Goal: Obtain resource: Download file/media

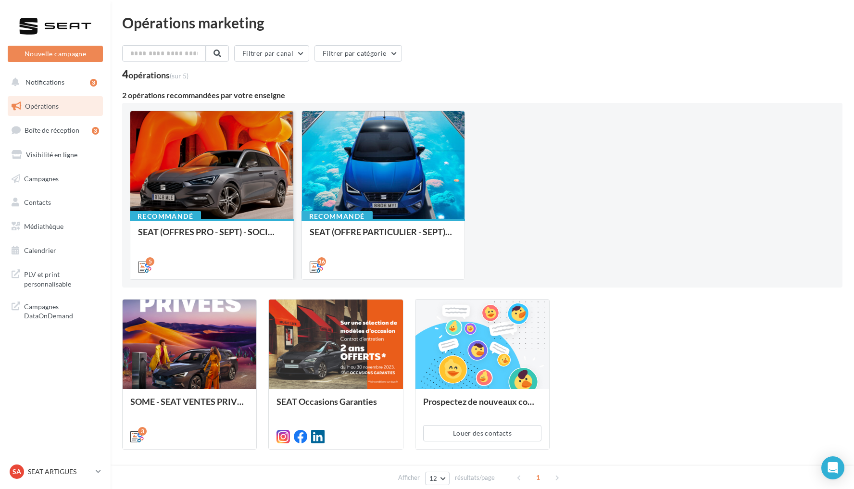
click at [238, 196] on div at bounding box center [211, 165] width 163 height 109
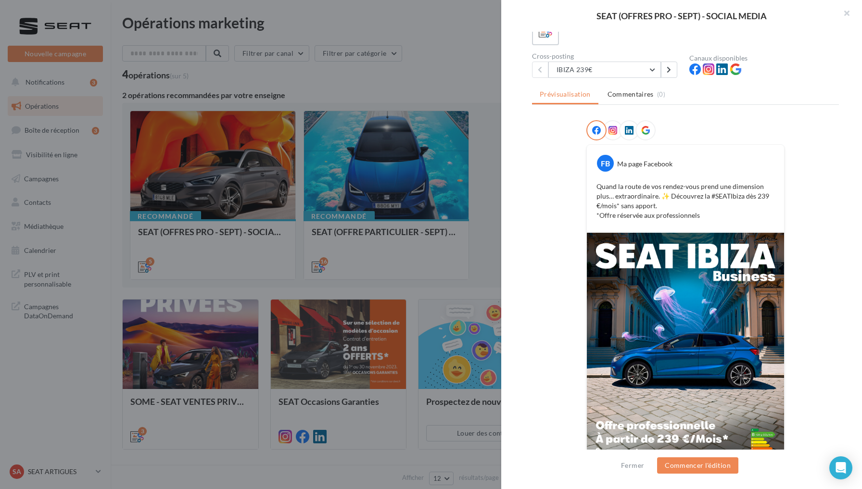
scroll to position [13, 0]
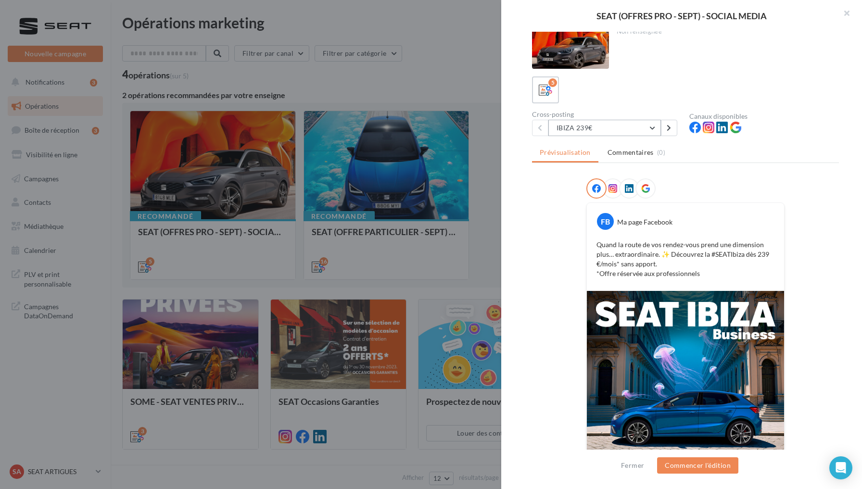
click at [626, 130] on button "IBIZA 239€" at bounding box center [604, 128] width 113 height 16
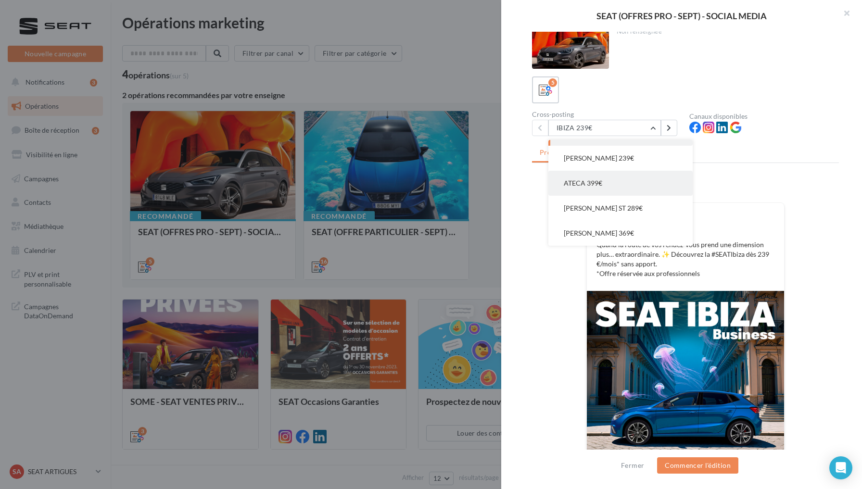
scroll to position [19, 0]
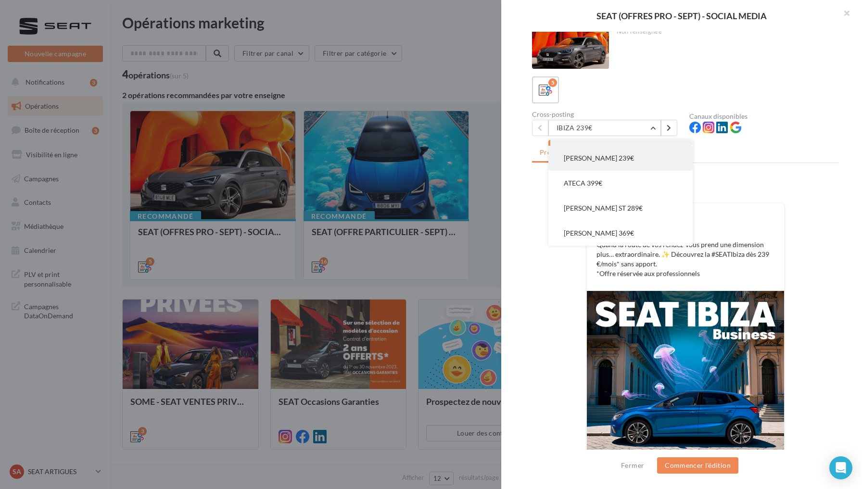
click at [623, 160] on button "[PERSON_NAME] 239€" at bounding box center [620, 158] width 144 height 25
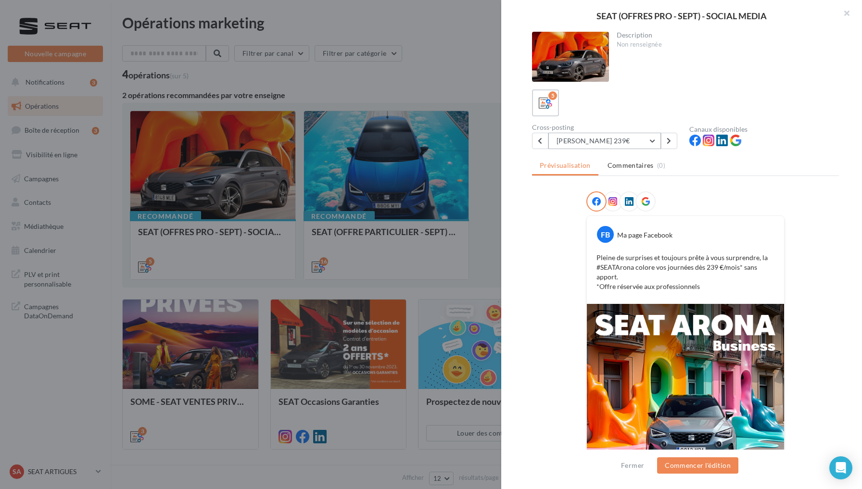
scroll to position [0, 0]
click at [603, 141] on button "[PERSON_NAME] 239€" at bounding box center [604, 141] width 113 height 16
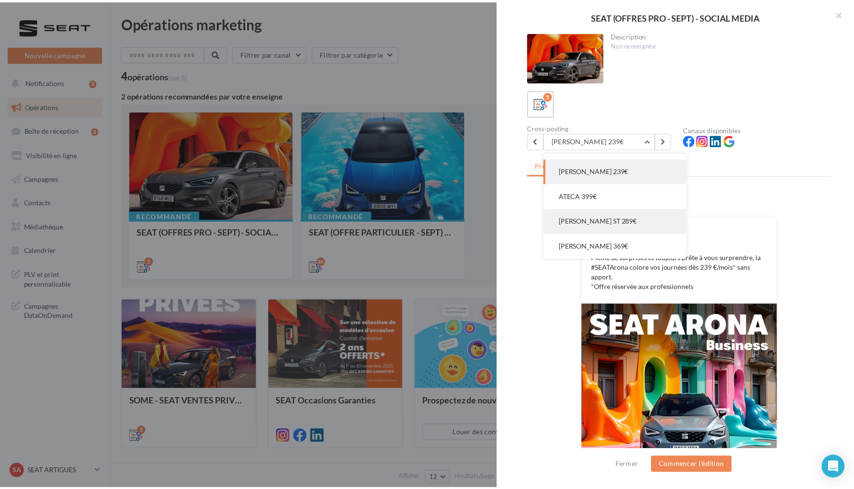
scroll to position [19, 0]
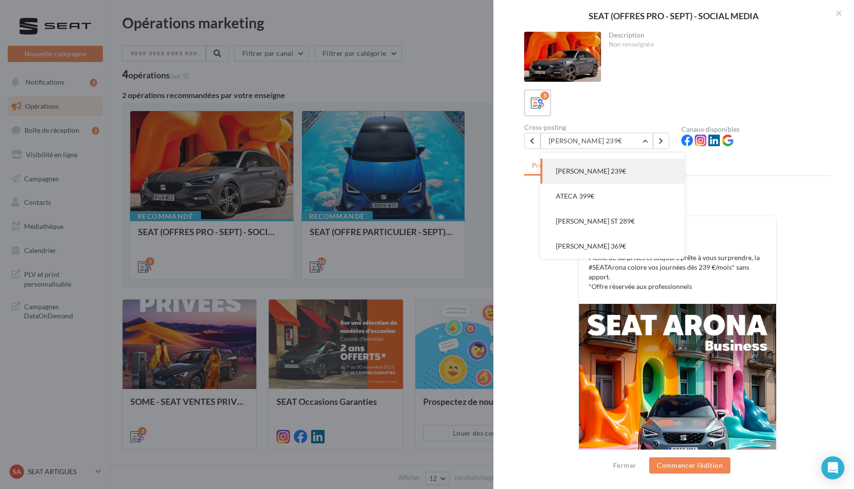
click at [459, 101] on div at bounding box center [427, 244] width 854 height 489
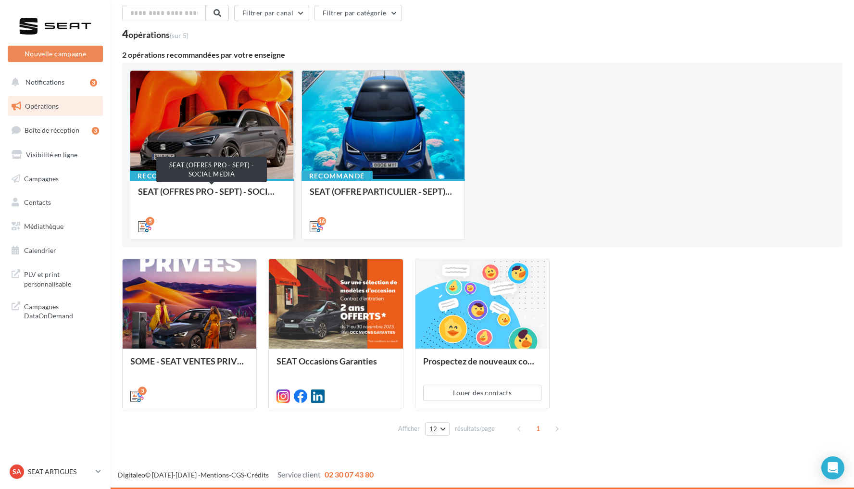
scroll to position [40, 0]
click at [83, 226] on link "Médiathèque" at bounding box center [55, 226] width 99 height 20
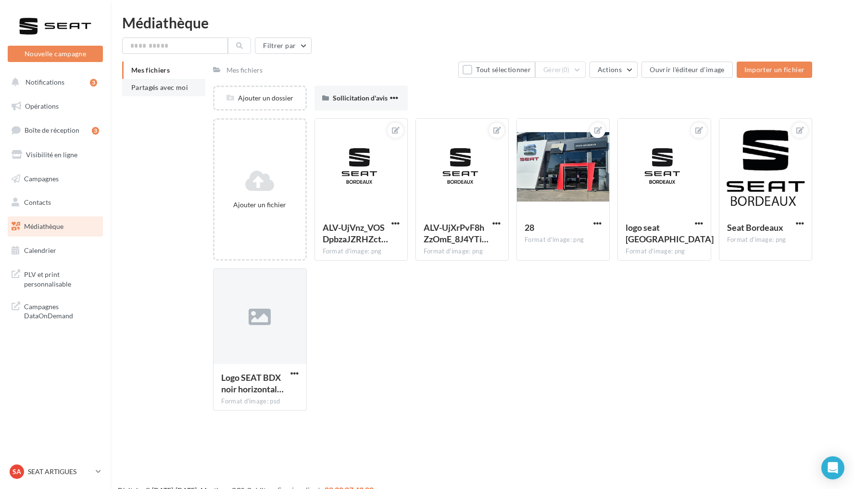
click at [188, 89] on li "Partagés avec moi" at bounding box center [163, 87] width 83 height 17
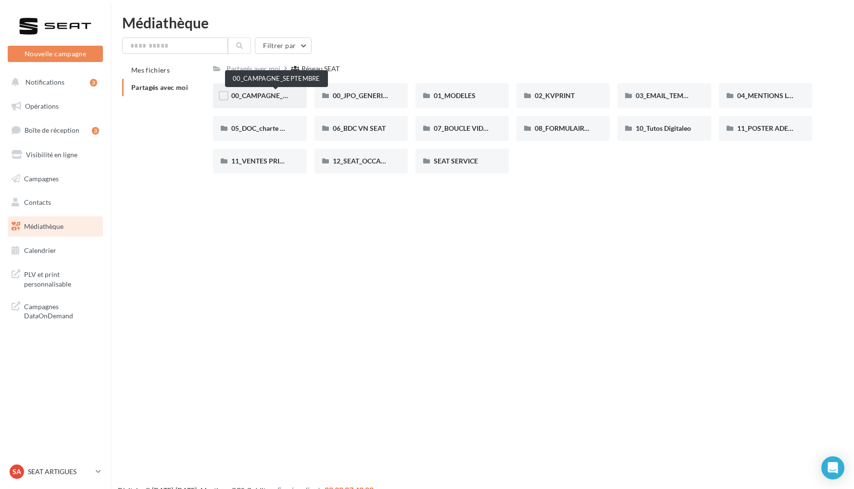
click at [278, 98] on span "00_CAMPAGNE_SEPTEMBRE" at bounding box center [276, 95] width 90 height 8
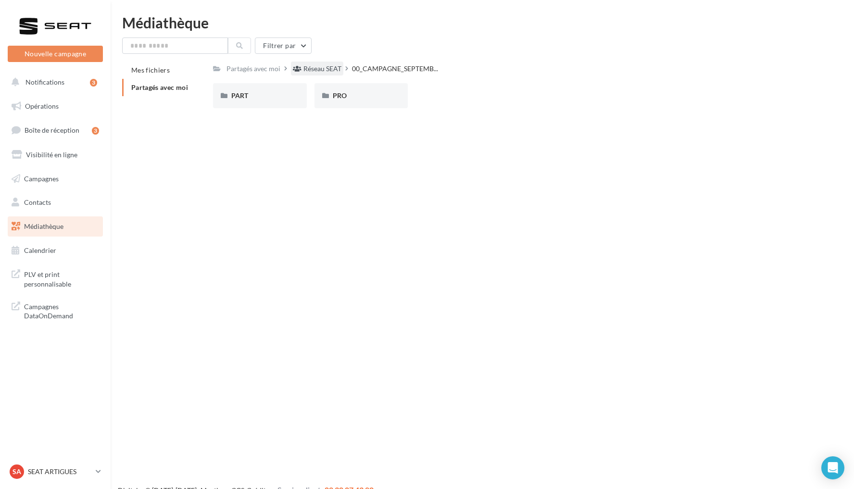
click at [325, 71] on div "Réseau SEAT" at bounding box center [323, 69] width 38 height 10
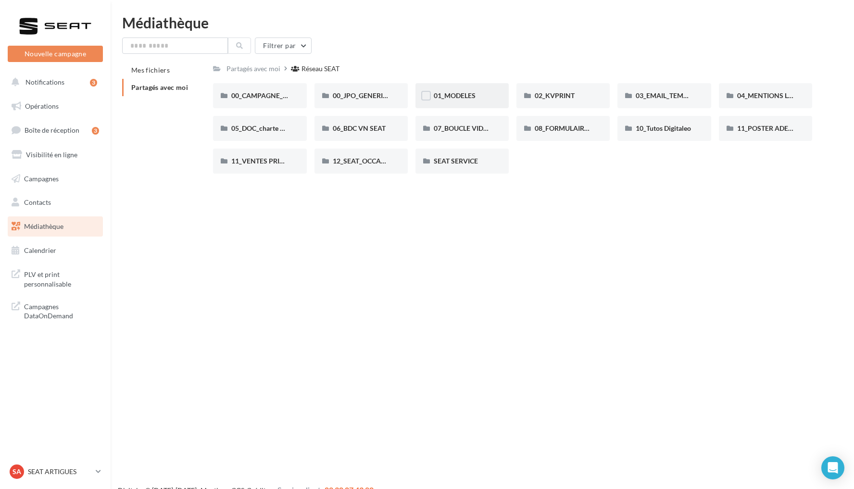
click at [473, 102] on div "01_MODELES" at bounding box center [462, 95] width 93 height 25
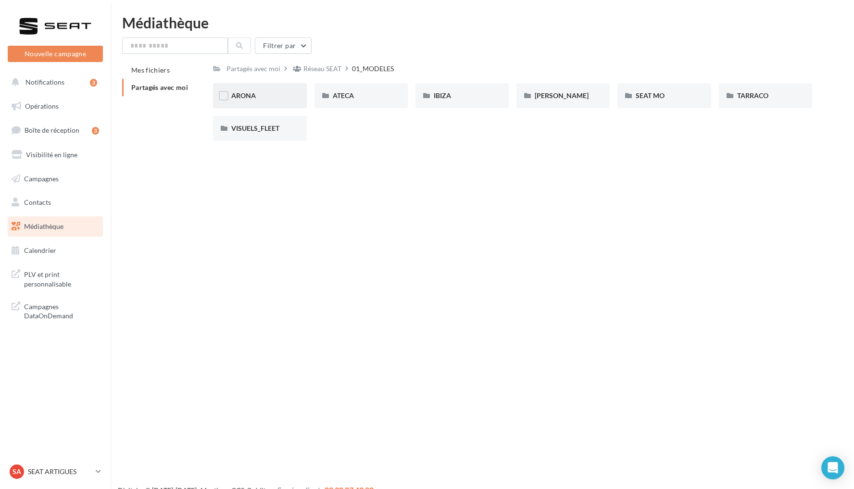
click at [282, 91] on div "ARONA" at bounding box center [259, 96] width 57 height 10
click at [277, 96] on div "01-IMAGES" at bounding box center [259, 96] width 57 height 10
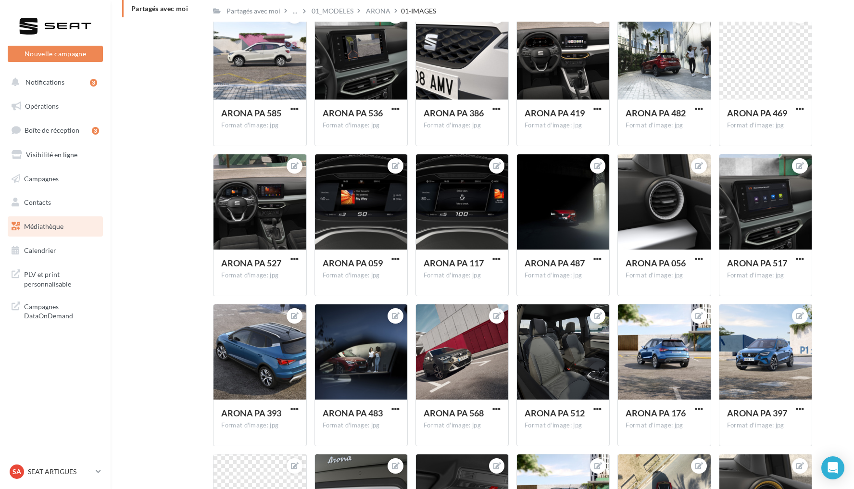
scroll to position [10, 0]
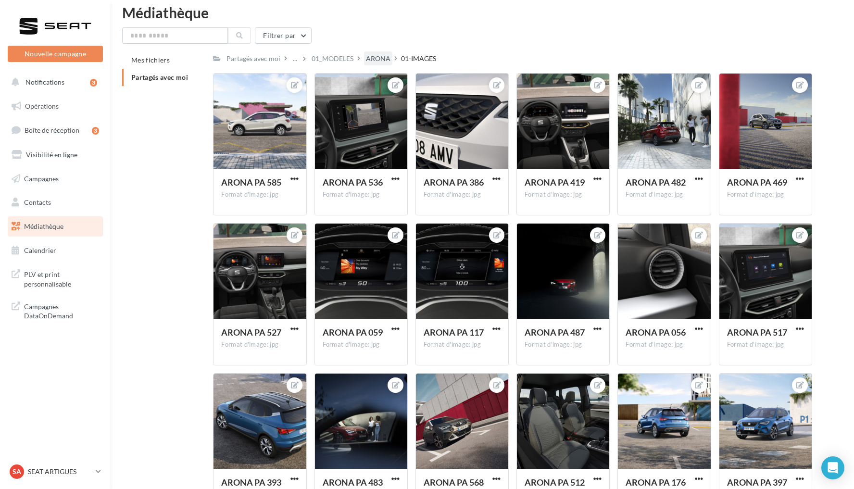
click at [382, 58] on div "ARONA" at bounding box center [378, 59] width 25 height 10
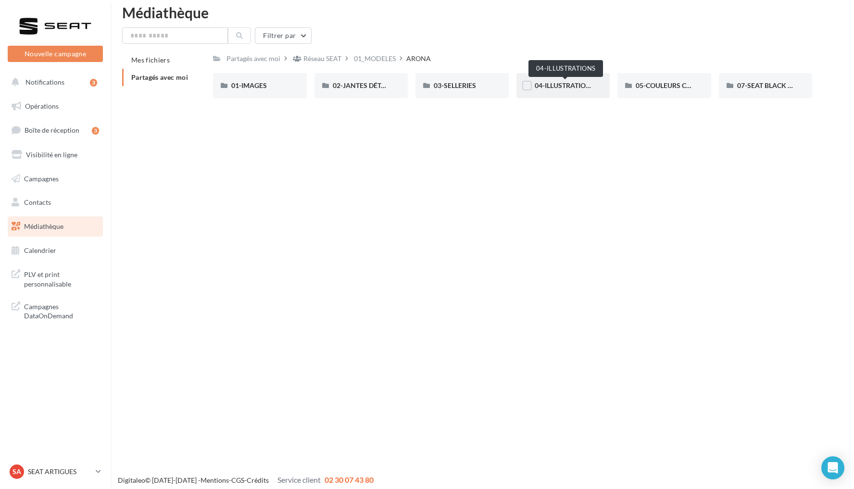
click at [583, 87] on span "04-ILLUSTRATIONS" at bounding box center [565, 85] width 60 height 8
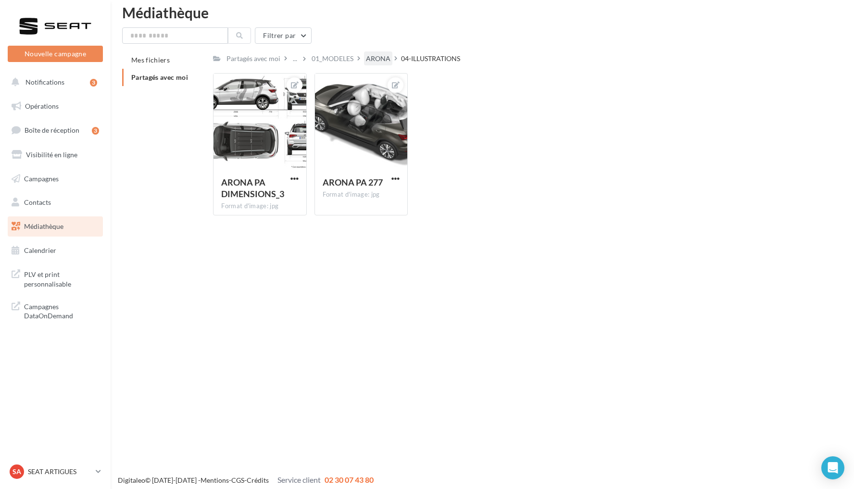
click at [386, 63] on div "ARONA" at bounding box center [378, 59] width 25 height 10
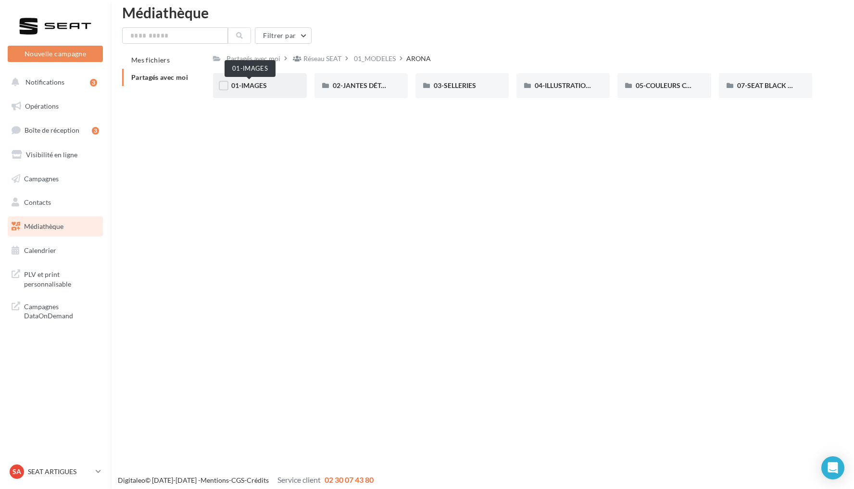
click at [263, 83] on span "01-IMAGES" at bounding box center [249, 85] width 36 height 8
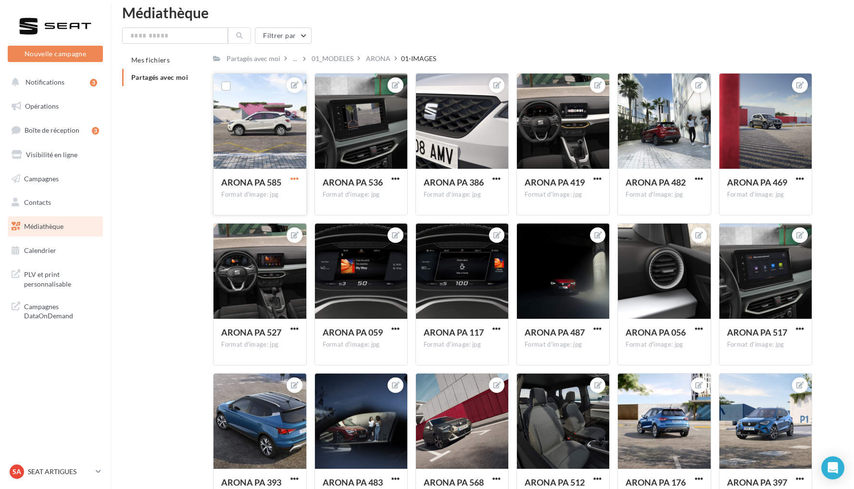
click at [293, 179] on span "button" at bounding box center [295, 179] width 8 height 8
click at [276, 220] on button "Télécharger" at bounding box center [250, 222] width 102 height 25
click at [79, 466] on div "SA SEAT ARTIGUES SEAT-ARTIGUES" at bounding box center [51, 472] width 82 height 14
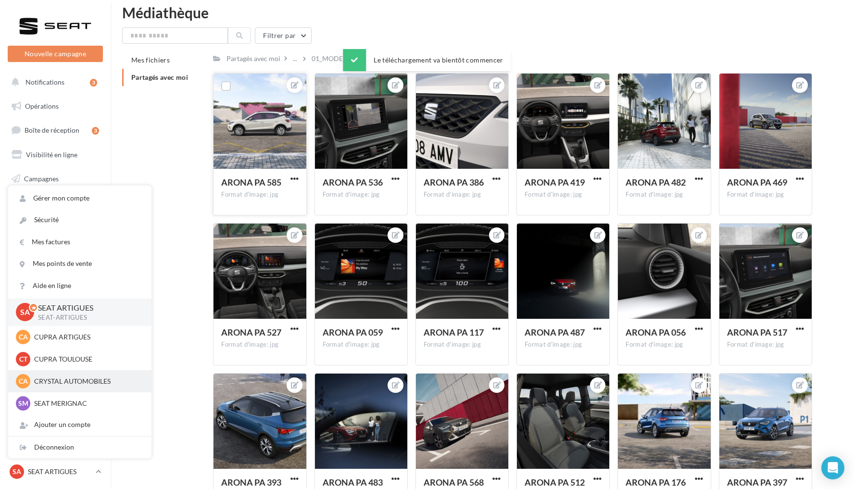
scroll to position [25, 0]
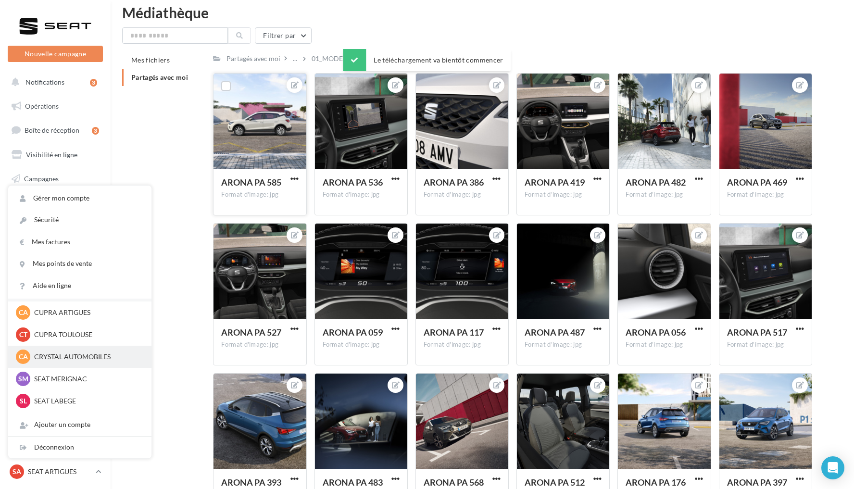
click at [84, 358] on p "CRYSTAL AUTOMOBILES" at bounding box center [87, 357] width 106 height 10
